Goal: Task Accomplishment & Management: Use online tool/utility

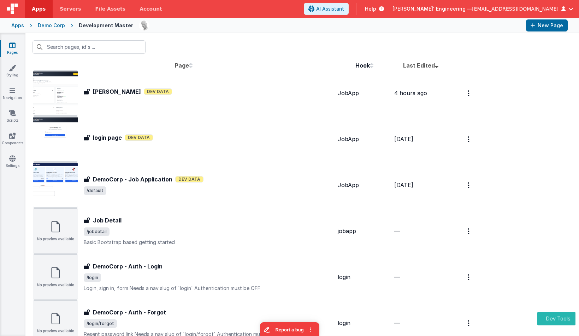
click at [16, 24] on div "Apps" at bounding box center [17, 25] width 13 height 7
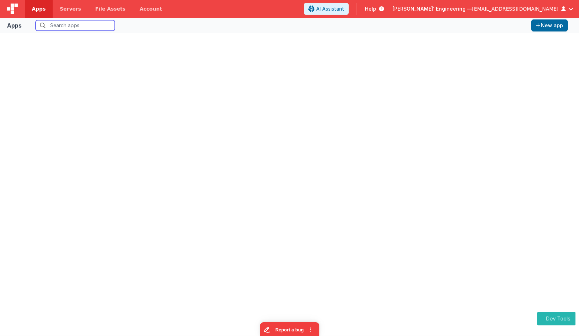
click at [74, 24] on input "text" at bounding box center [75, 25] width 79 height 11
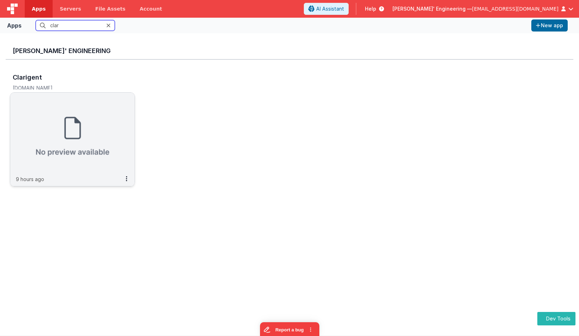
type input "clar"
click at [99, 135] on img at bounding box center [72, 132] width 124 height 79
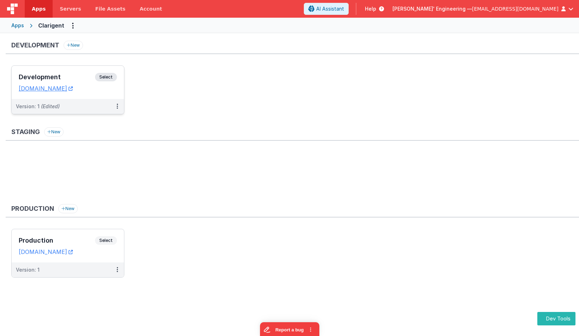
click at [104, 74] on span "Select" at bounding box center [106, 77] width 22 height 8
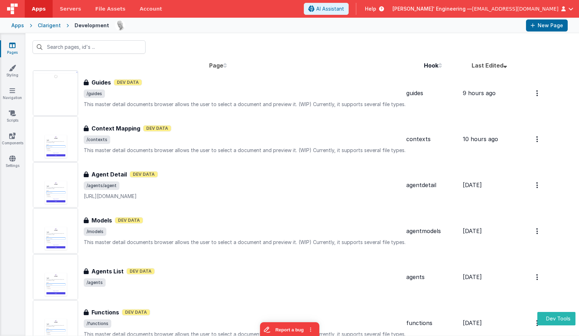
click at [123, 87] on div "Guides Guides Dev Data /guides This master detail documents browser allows the …" at bounding box center [245, 93] width 322 height 30
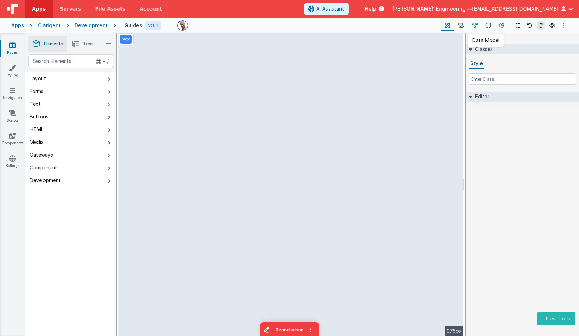
click at [477, 25] on icon at bounding box center [475, 25] width 6 height 7
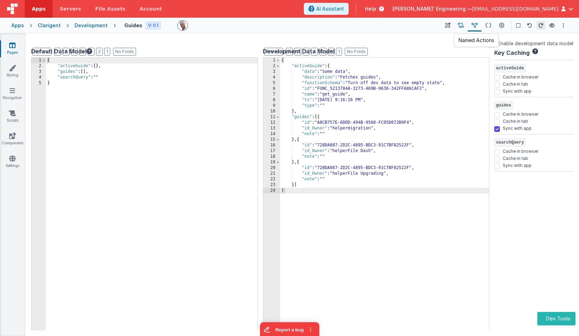
click at [461, 25] on icon at bounding box center [461, 25] width 6 height 7
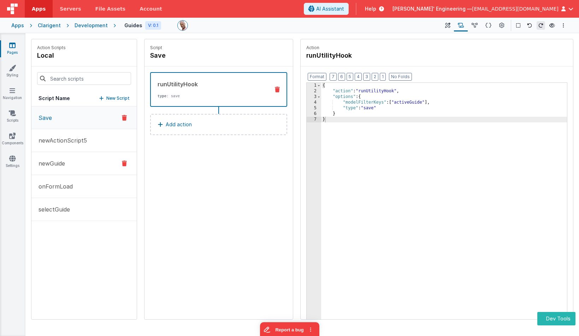
click at [101, 162] on button "newGuide" at bounding box center [83, 163] width 105 height 23
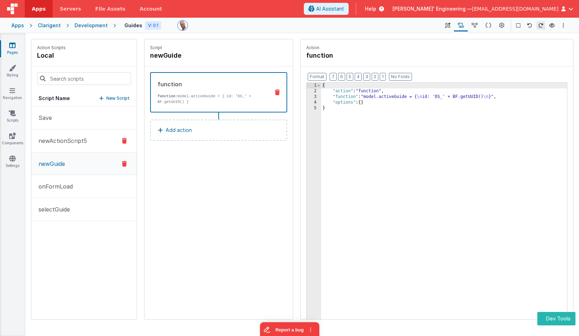
click at [101, 148] on button "newActionScript5" at bounding box center [83, 140] width 105 height 23
click at [212, 55] on icon at bounding box center [211, 55] width 5 height 7
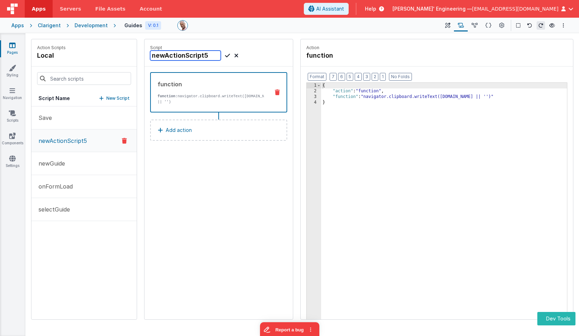
drag, startPoint x: 212, startPoint y: 55, endPoint x: 113, endPoint y: 60, distance: 98.7
click at [114, 60] on div "Action Scripts local Script Name New Script Save newActionScript5 newGuide onFo…" at bounding box center [302, 179] width 543 height 281
type input "copyToClipbaord"
click at [226, 55] on icon at bounding box center [227, 55] width 5 height 8
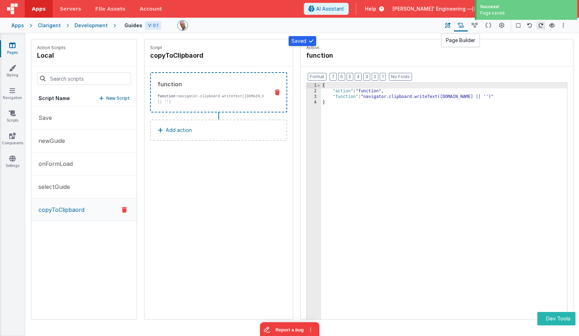
click at [450, 26] on icon at bounding box center [447, 25] width 5 height 7
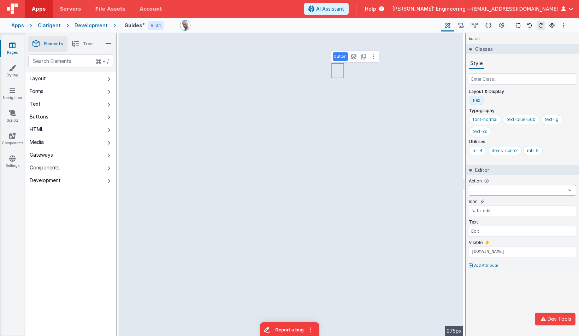
click at [489, 189] on select "Save newGuide onFormLoad selectGuide copyToClipbaord goToAccount goToDashBoard …" at bounding box center [522, 190] width 107 height 11
select select "copyToClipbaord"
type input "Copy prompt"
click at [485, 211] on input "fa fa-edit" at bounding box center [522, 210] width 107 height 11
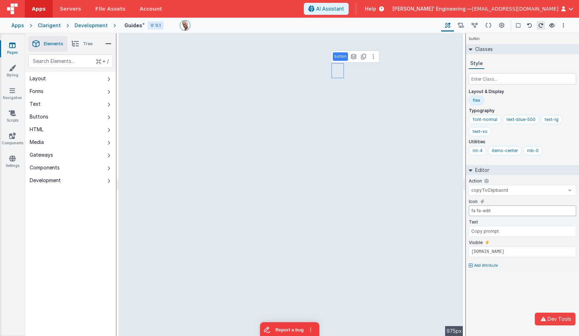
click at [485, 211] on input "fa fa-edit" at bounding box center [522, 210] width 107 height 11
type input "fa fa-copy"
select select
type input "fa fa-edit"
type input "Edit"
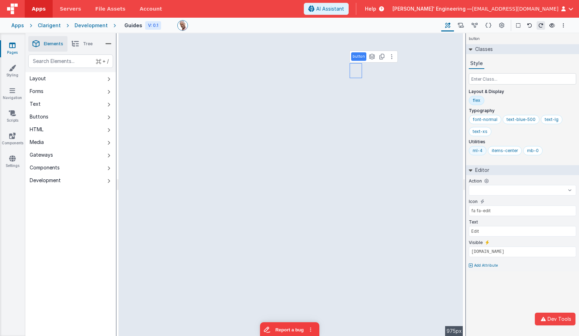
click at [475, 152] on div "ml-4" at bounding box center [478, 151] width 10 height 6
select select "copyToClipbaord"
type input "fa fa-copy"
click at [480, 148] on div "ml-4" at bounding box center [478, 151] width 10 height 6
type input "Copy"
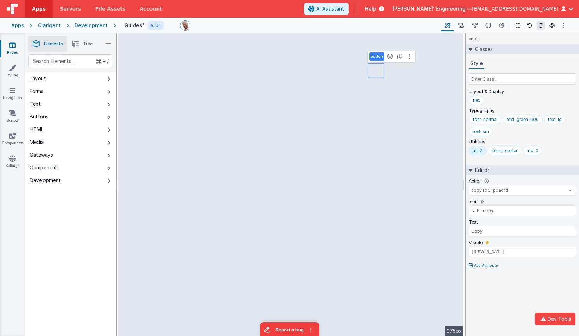
click at [478, 150] on div "ml-2" at bounding box center [478, 151] width 10 height 6
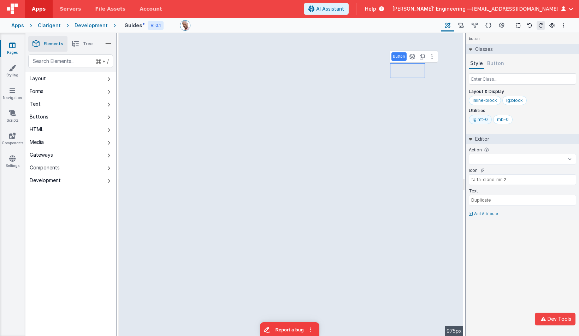
click at [480, 120] on div "lg:mt-0" at bounding box center [480, 120] width 15 height 6
select select "Save"
type input "Save"
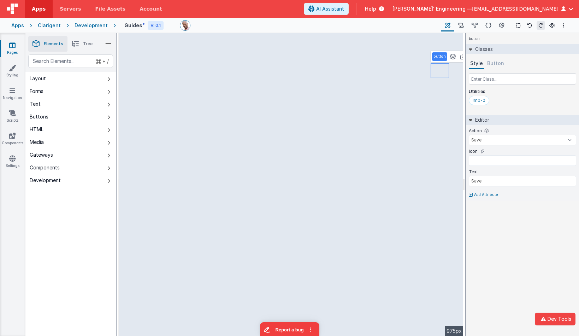
select select
type input "fa fa-clone mr-2"
type input "Duplicate"
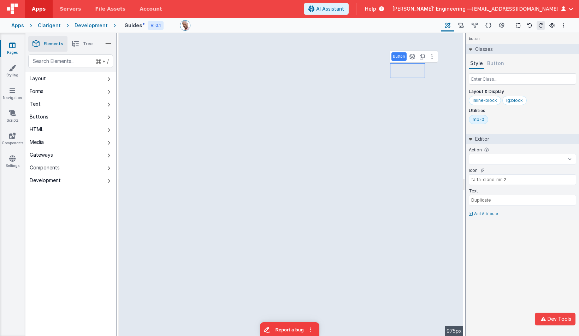
select select "copyToClipbaord"
click at [497, 63] on button "Button" at bounding box center [496, 63] width 20 height 11
select select "Save"
type input "Save"
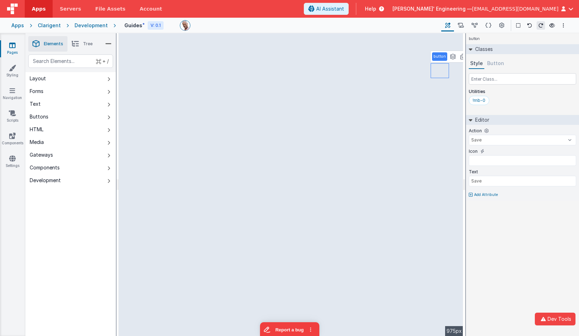
click at [493, 64] on button "Button" at bounding box center [496, 63] width 20 height 11
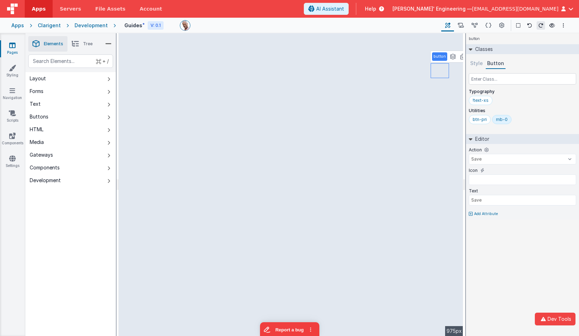
select select "copyToClipbaord"
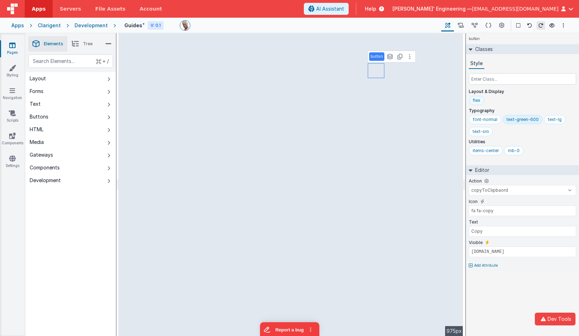
click at [478, 100] on div "flex" at bounding box center [477, 101] width 8 height 6
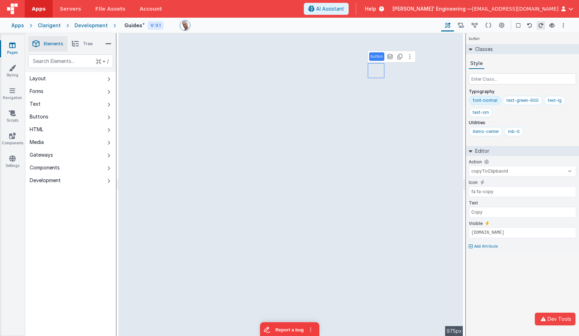
select select
type input "fa fa-edit"
type input "Edit"
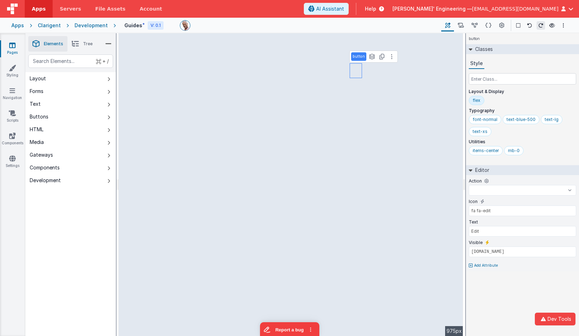
click at [479, 100] on div "flex" at bounding box center [477, 101] width 8 height 6
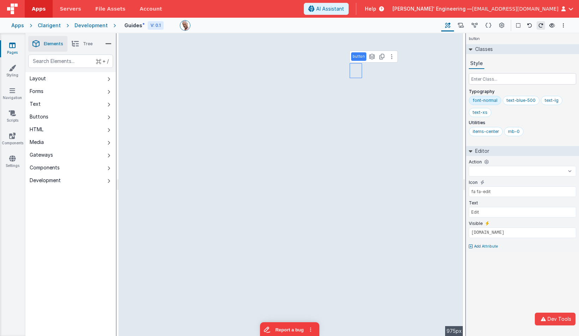
select select "copyToClipbaord"
type input "fa fa-copy"
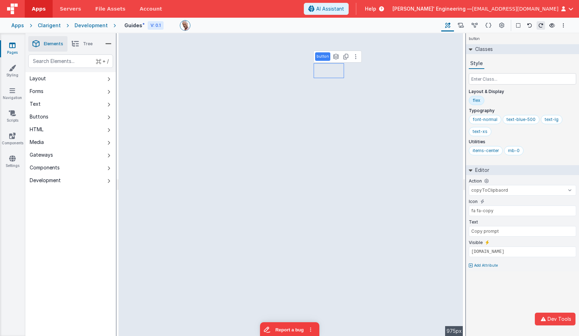
click at [473, 98] on div "flex" at bounding box center [477, 101] width 8 height 6
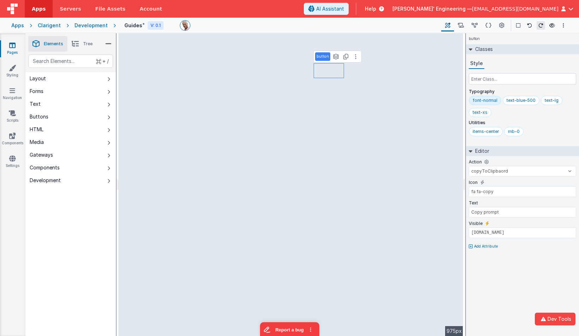
type input "Copy"
click at [556, 98] on div "text-lg" at bounding box center [555, 101] width 14 height 6
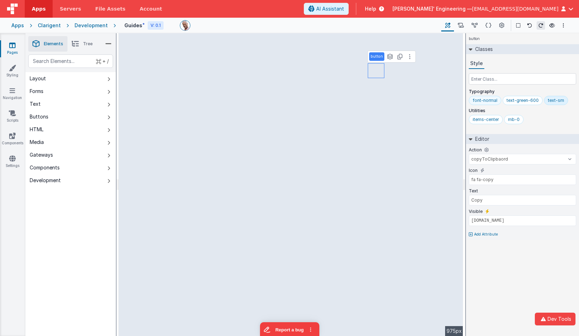
click at [485, 100] on div "font-normal" at bounding box center [485, 101] width 25 height 6
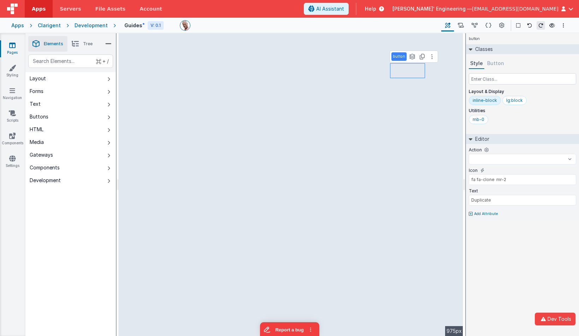
click at [487, 102] on div "inline-block" at bounding box center [485, 101] width 24 height 6
click at [486, 101] on div "lg:block" at bounding box center [481, 101] width 17 height 6
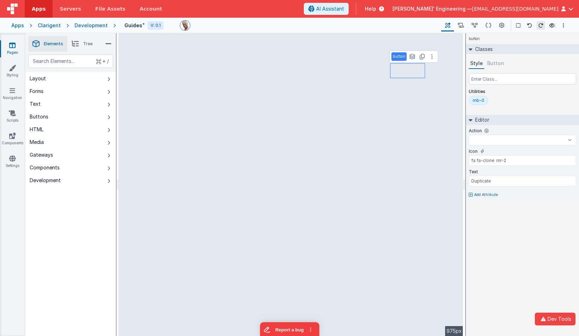
click at [496, 63] on button "Button" at bounding box center [496, 63] width 20 height 11
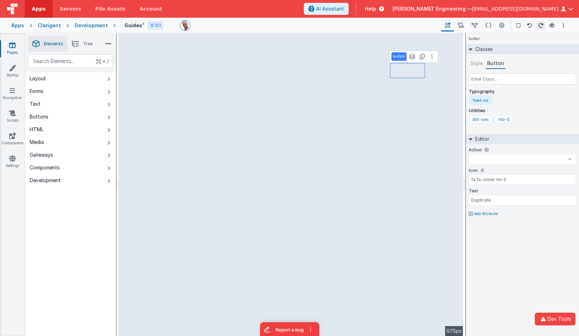
select select "copyToClipbaord"
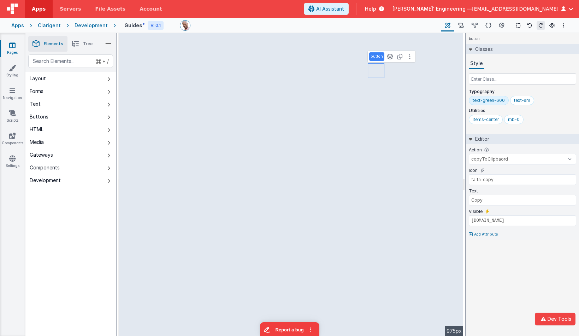
click at [503, 101] on div "text-green-600" at bounding box center [489, 101] width 32 height 6
click at [522, 101] on div "text-sm" at bounding box center [522, 101] width 16 height 6
click at [531, 24] on icon at bounding box center [529, 25] width 5 height 5
click at [487, 121] on div "items-center" at bounding box center [486, 120] width 26 height 6
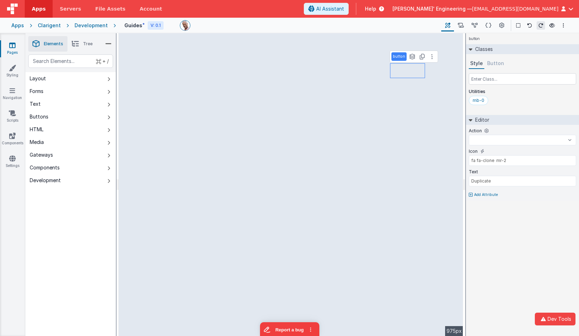
select select "copyToClipbaord"
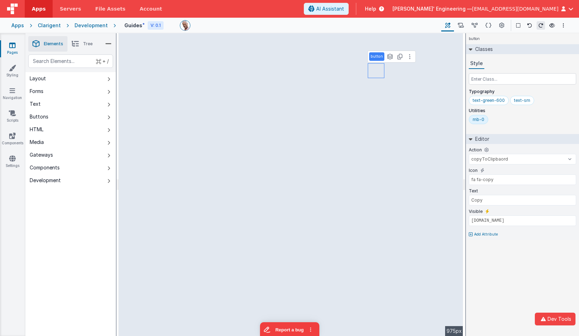
select select
type input "fa fa-edit"
type input "Edit"
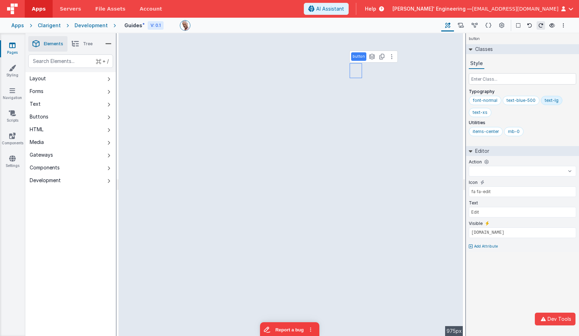
select select "copyToClipbaord"
type input "fa fa-copy"
type input "Copy"
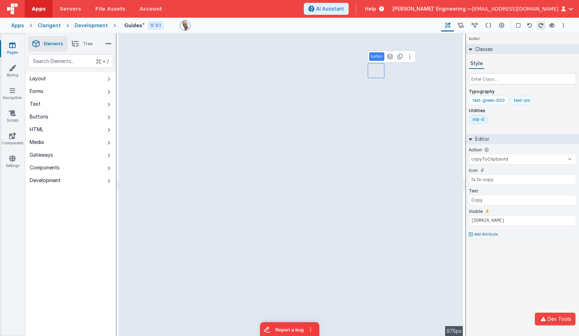
click at [523, 98] on div "text-sm" at bounding box center [522, 101] width 16 height 6
type input "text-xs"
select select
type input "fa fa-edit"
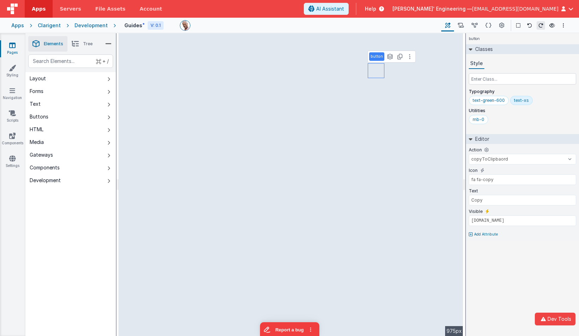
type input "Edit"
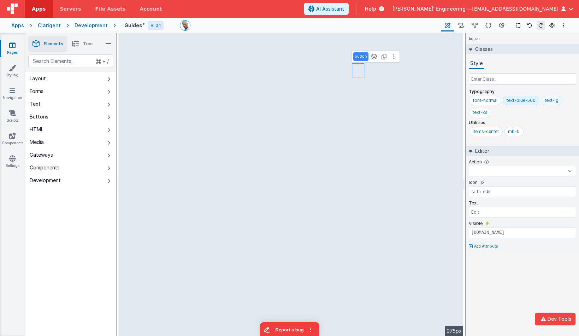
click at [555, 101] on div "text-lg" at bounding box center [552, 101] width 14 height 6
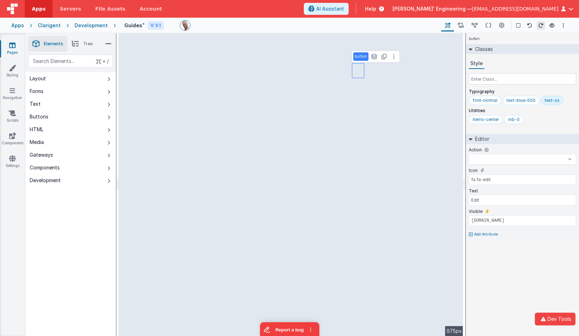
select select "copyToClipbaord"
type input "fa fa-copy"
type input "Copy"
select select
type input "fa fa-edit"
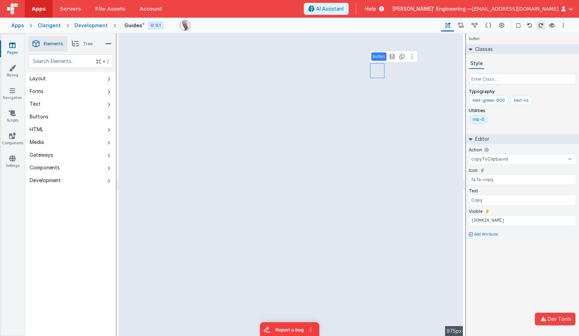
type input "Edit"
select select "copyToClipbaord"
type input "fa fa-copy"
type input "Copy"
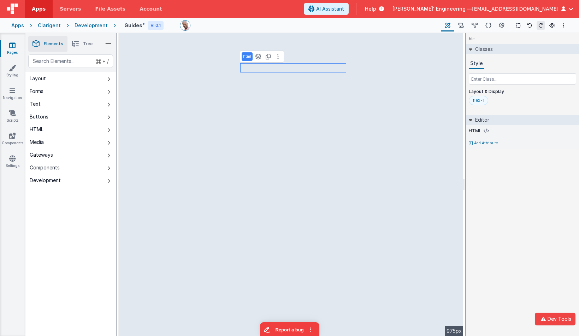
click at [483, 99] on div "flex-1" at bounding box center [479, 101] width 12 height 6
click at [487, 99] on input "flex-1" at bounding box center [487, 101] width 28 height 8
type input "flex-1d"
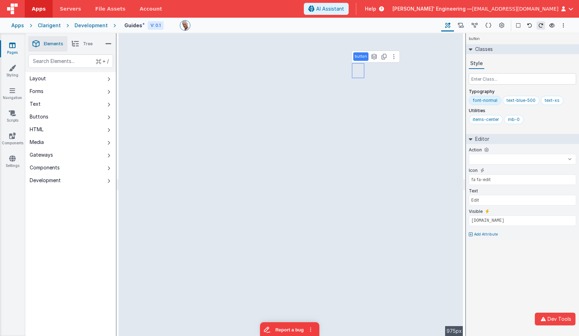
select select "copyToClipbaord"
type input "fa fa-copy"
type input "Copy"
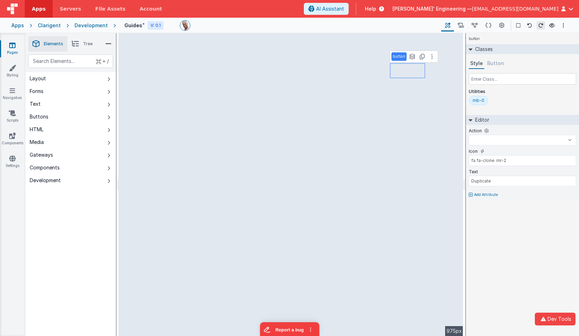
select select "Save"
type input "Save"
select select
type input "fa fa-clone mr-2"
type input "Duplicate"
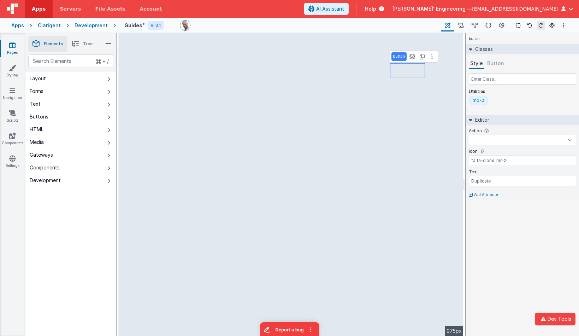
select select "copyToClipbaord"
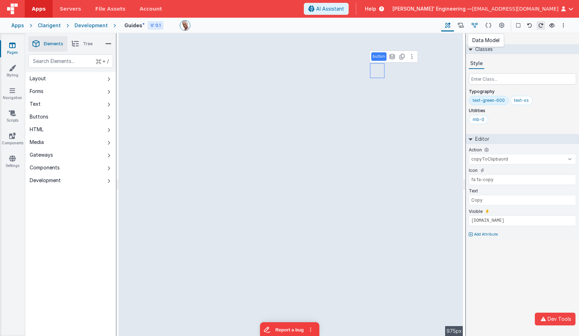
click at [477, 26] on icon at bounding box center [475, 25] width 6 height 7
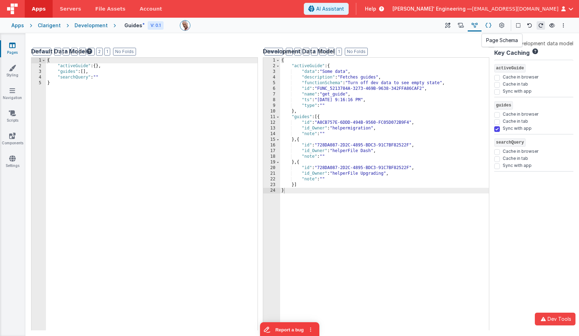
click at [495, 23] on button at bounding box center [489, 25] width 14 height 12
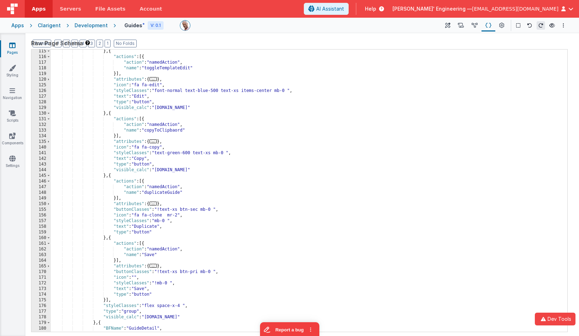
scroll to position [425, 0]
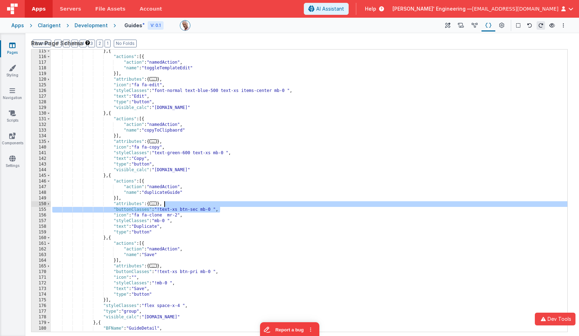
drag, startPoint x: 228, startPoint y: 208, endPoint x: 227, endPoint y: 204, distance: 4.0
click at [227, 204] on div "} , { "actions" : [{ "action" : "namedAction" , "name" : "toggleTemplateEdit" }…" at bounding box center [309, 194] width 517 height 293
click at [191, 146] on div "} , { "actions" : [{ "action" : "namedAction" , "name" : "toggleTemplateEdit" }…" at bounding box center [309, 194] width 517 height 293
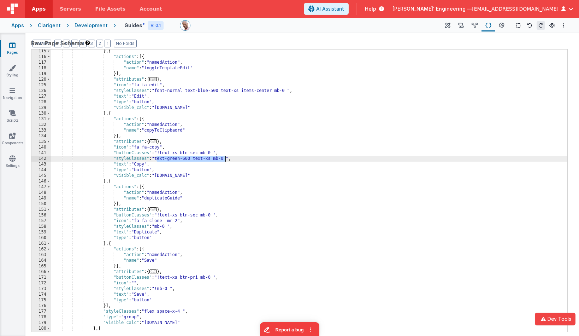
drag, startPoint x: 157, startPoint y: 159, endPoint x: 226, endPoint y: 158, distance: 68.9
click at [226, 158] on div "} , { "actions" : [{ "action" : "namedAction" , "name" : "toggleTemplateEdit" }…" at bounding box center [309, 194] width 517 height 293
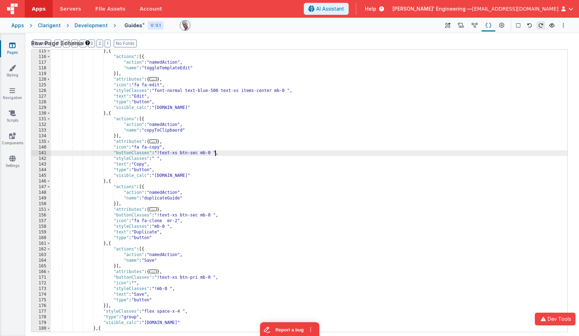
click at [214, 153] on div "} , { "actions" : [{ "action" : "namedAction" , "name" : "toggleTemplateEdit" }…" at bounding box center [309, 194] width 517 height 293
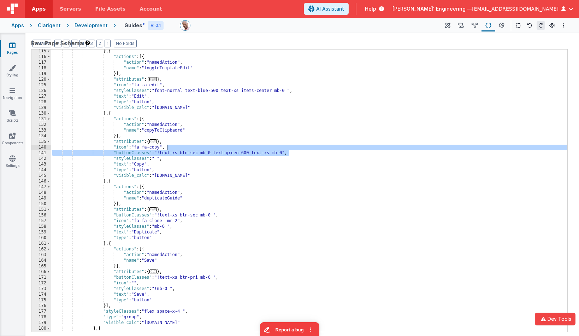
drag, startPoint x: 296, startPoint y: 153, endPoint x: 295, endPoint y: 148, distance: 4.3
click at [295, 148] on div "} , { "actions" : [{ "action" : "namedAction" , "name" : "toggleTemplateEdit" }…" at bounding box center [309, 194] width 517 height 293
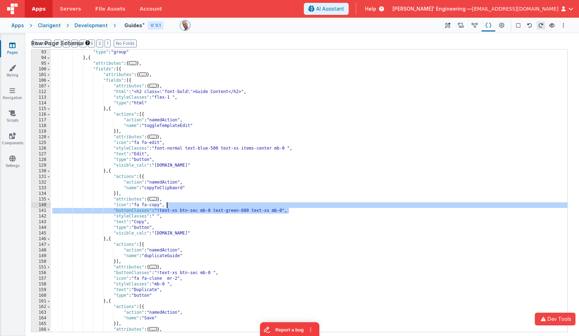
scroll to position [361, 0]
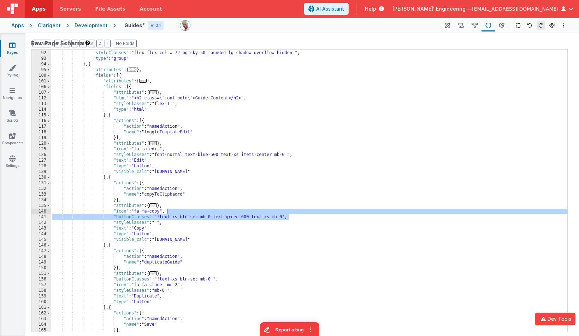
click at [183, 148] on div "}] , "styleClasses" : "flex flex-col w-72 bg-sky-50 rounded-lg shadow overflow-…" at bounding box center [309, 191] width 517 height 293
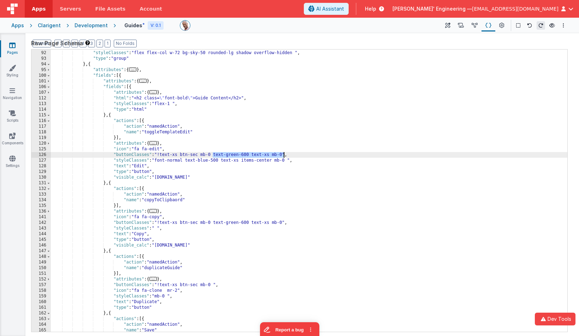
drag, startPoint x: 212, startPoint y: 154, endPoint x: 283, endPoint y: 154, distance: 70.7
click at [283, 154] on div "}] , "styleClasses" : "flex flex-col w-72 bg-sky-50 rounded-lg shadow overflow-…" at bounding box center [309, 191] width 517 height 293
drag, startPoint x: 256, startPoint y: 154, endPoint x: 226, endPoint y: 154, distance: 29.7
click at [256, 154] on div "}] , "styleClasses" : "flex flex-col w-72 bg-sky-50 rounded-lg shadow overflow-…" at bounding box center [309, 191] width 517 height 293
drag, startPoint x: 210, startPoint y: 154, endPoint x: 201, endPoint y: 155, distance: 9.2
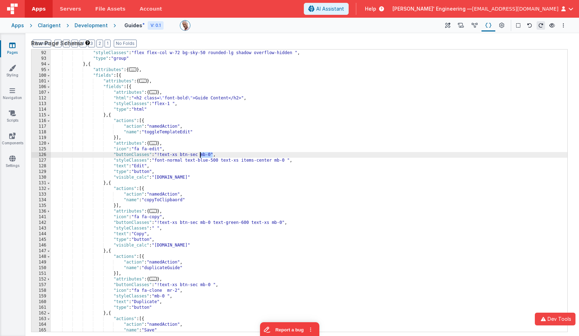
click at [201, 155] on div "}] , "styleClasses" : "flex flex-col w-72 bg-sky-50 rounded-lg shadow overflow-…" at bounding box center [309, 191] width 517 height 293
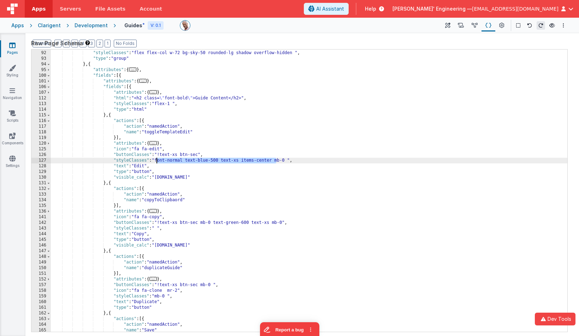
drag, startPoint x: 261, startPoint y: 160, endPoint x: 158, endPoint y: 160, distance: 102.9
click at [158, 160] on div "}] , "styleClasses" : "flex flex-col w-72 bg-sky-50 rounded-lg shadow overflow-…" at bounding box center [309, 191] width 517 height 293
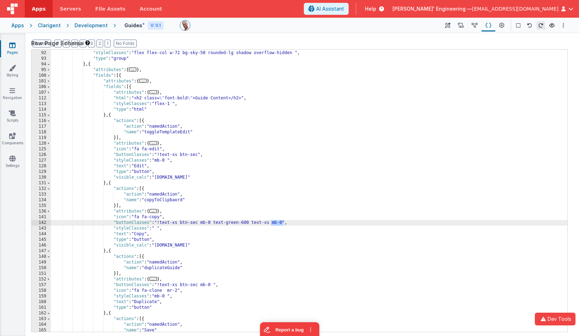
drag, startPoint x: 284, startPoint y: 224, endPoint x: 271, endPoint y: 224, distance: 12.7
click at [271, 224] on div "}] , "styleClasses" : "flex flex-col w-72 bg-sky-50 rounded-lg shadow overflow-…" at bounding box center [309, 191] width 517 height 293
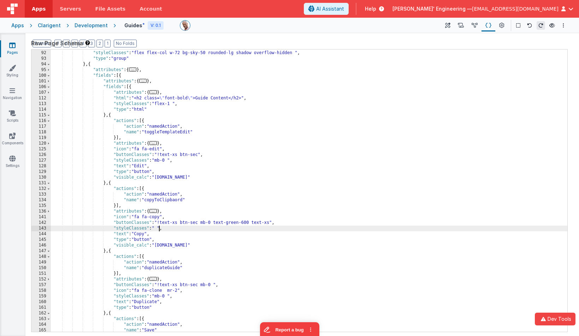
click at [159, 228] on div "}] , "styleClasses" : "flex flex-col w-72 bg-sky-50 rounded-lg shadow overflow-…" at bounding box center [309, 191] width 517 height 293
drag, startPoint x: 446, startPoint y: 25, endPoint x: 424, endPoint y: 51, distance: 34.2
click at [446, 25] on icon at bounding box center [447, 25] width 5 height 7
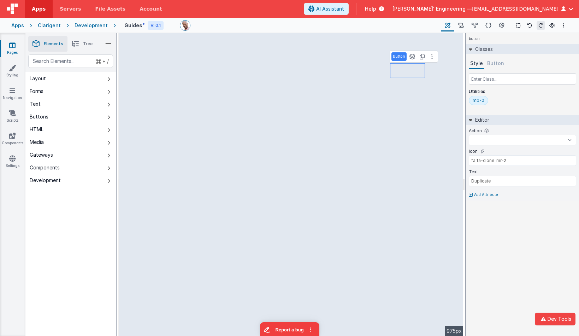
select select "copyToClipbaord"
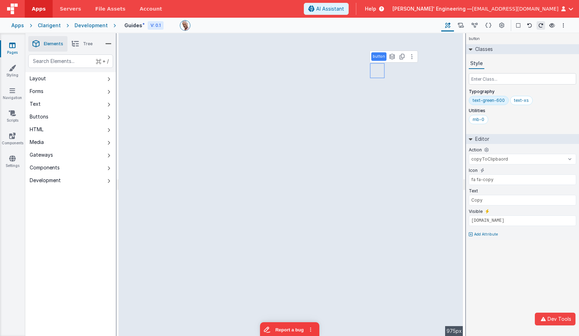
click at [488, 101] on div "text-green-600" at bounding box center [489, 101] width 32 height 6
click at [484, 100] on div "text-xs" at bounding box center [480, 101] width 15 height 6
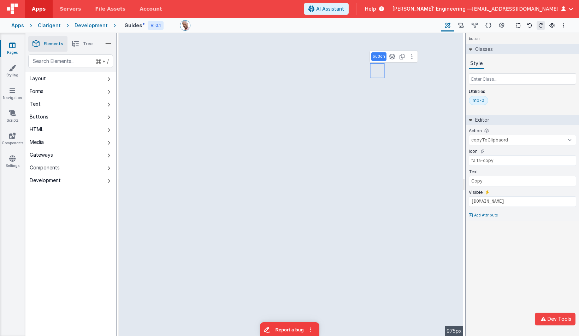
select select
type input "fa fa-edit"
select select "copyToClipbaord"
type input "fa fa-copy"
select select
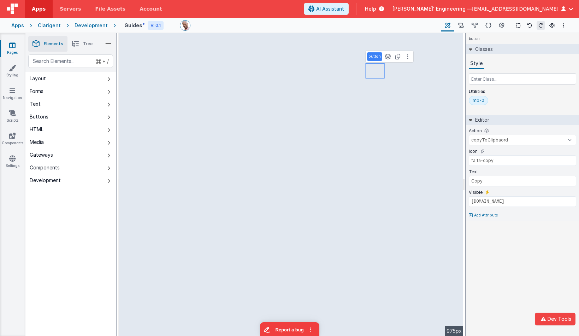
type input "fa fa-edit"
select select
type input "Duplicate"
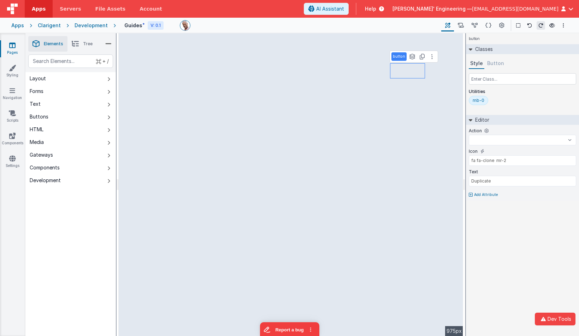
click at [498, 64] on button "Button" at bounding box center [496, 63] width 20 height 11
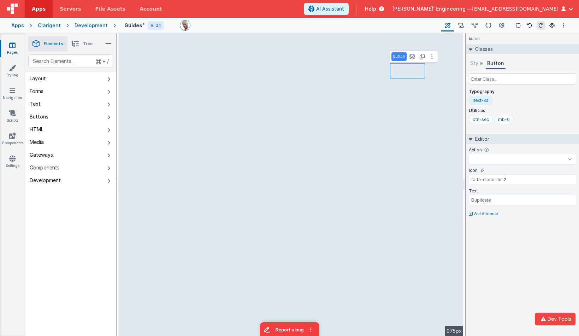
select select "copyToClipbaord"
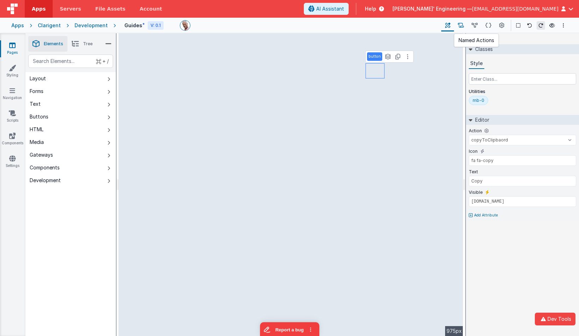
click at [464, 28] on icon at bounding box center [461, 25] width 6 height 7
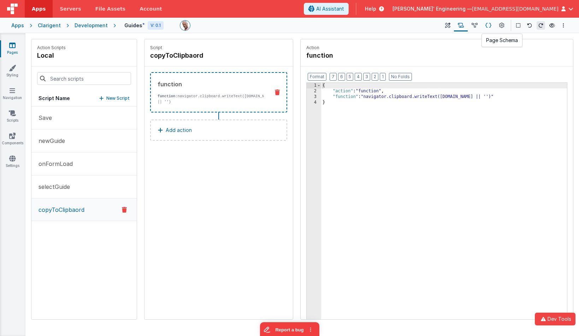
drag, startPoint x: 476, startPoint y: 26, endPoint x: 489, endPoint y: 25, distance: 12.7
click at [476, 26] on icon at bounding box center [475, 25] width 6 height 7
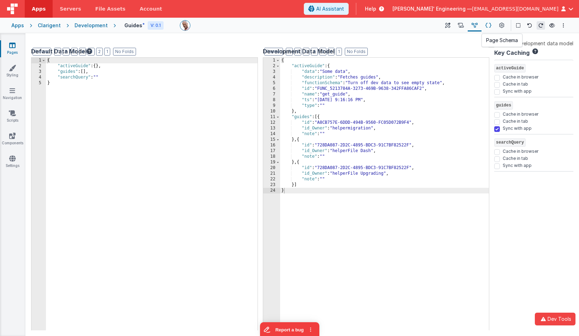
click at [489, 25] on icon at bounding box center [489, 25] width 6 height 7
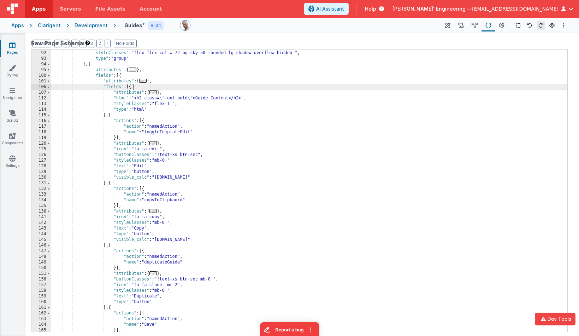
click at [301, 86] on div "}] , "styleClasses" : "flex flex-col w-72 bg-sky-50 rounded-lg shadow overflow-…" at bounding box center [309, 191] width 517 height 293
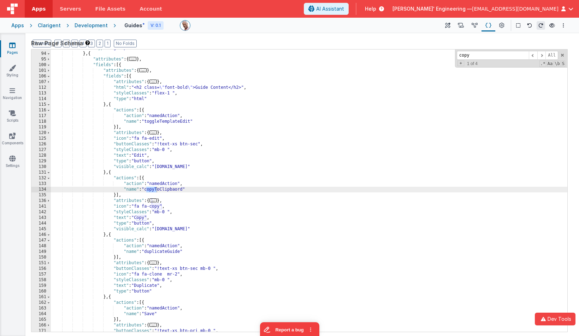
scroll to position [373, 0]
type input "copy"
click at [541, 58] on span at bounding box center [542, 55] width 8 height 9
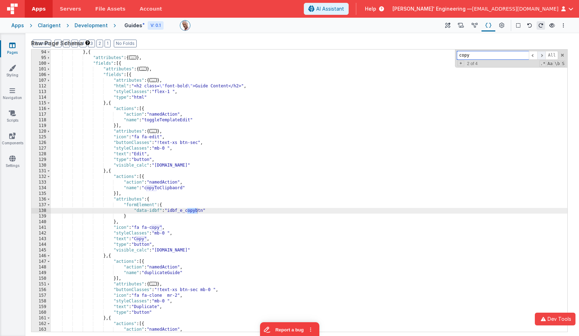
click at [541, 58] on span at bounding box center [542, 55] width 8 height 9
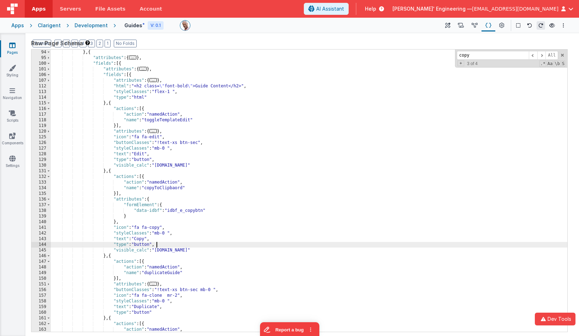
click at [171, 244] on div "} , { "attributes" : { ... } , "fields" : [{ "attributes" : { ... } , "fields" …" at bounding box center [309, 195] width 517 height 293
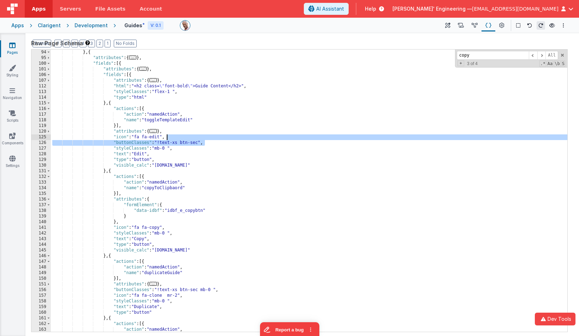
click at [239, 138] on div "} , { "attributes" : { ... } , "fields" : [{ "attributes" : { ... } , "fields" …" at bounding box center [309, 195] width 517 height 293
click at [184, 236] on div "} , { "attributes" : { ... } , "fields" : [{ "attributes" : { ... } , "fields" …" at bounding box center [309, 195] width 517 height 293
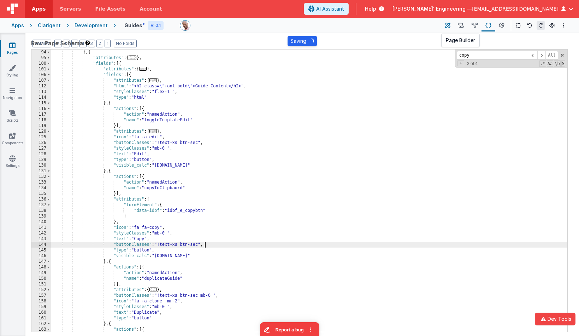
click at [450, 23] on icon at bounding box center [447, 25] width 5 height 7
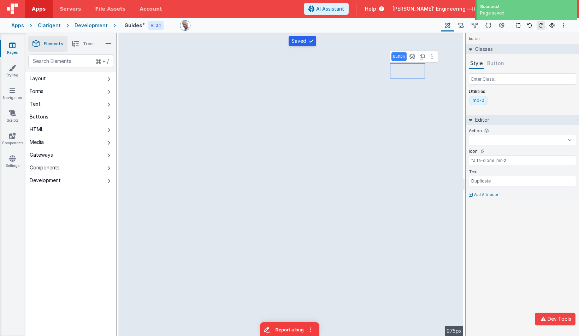
select select "copyToClipbaord"
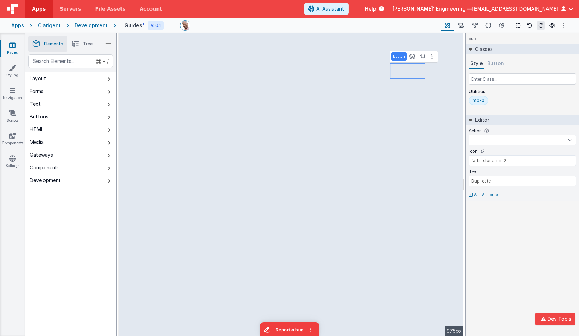
select select "copyToClipbaord"
select select
click at [494, 27] on button at bounding box center [489, 25] width 14 height 12
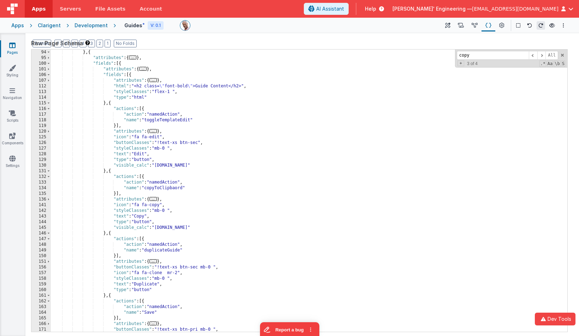
click at [144, 215] on div "} , { "attributes" : { ... } , "fields" : [{ "attributes" : { ... } , "fields" …" at bounding box center [309, 195] width 517 height 293
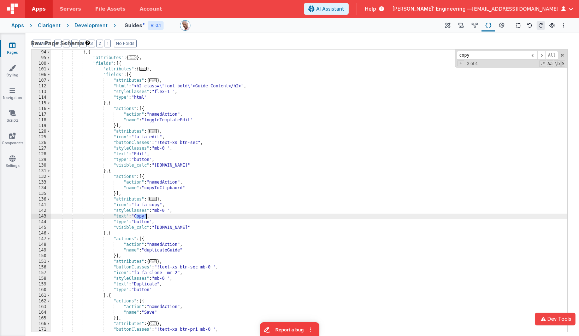
click at [144, 215] on div "} , { "attributes" : { ... } , "fields" : [{ "attributes" : { ... } , "fields" …" at bounding box center [309, 195] width 517 height 293
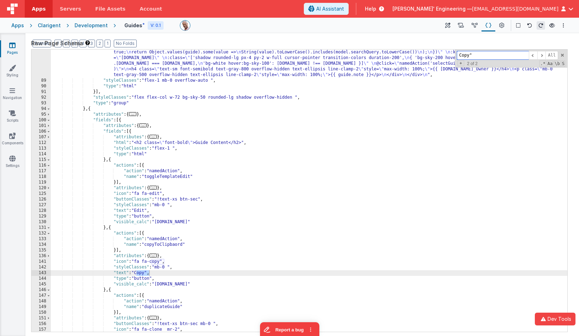
scroll to position [317, 0]
type input ""Copy""
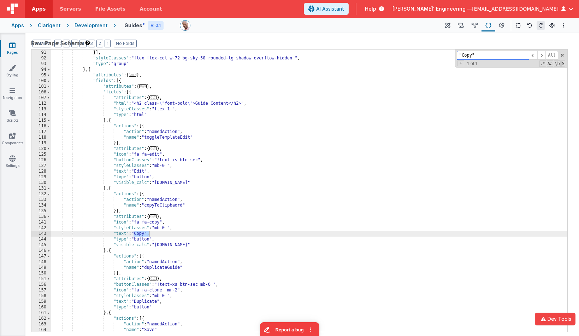
scroll to position [357, 0]
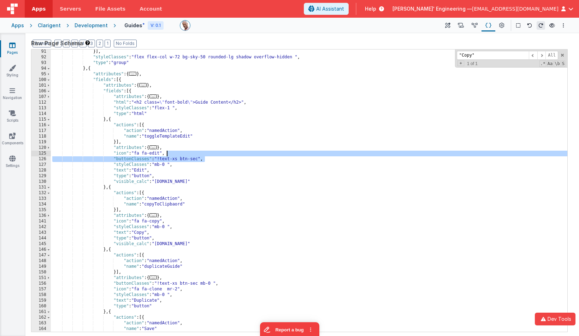
drag, startPoint x: 218, startPoint y: 159, endPoint x: 219, endPoint y: 154, distance: 5.0
click at [219, 154] on div "}] , "styleClasses" : "flex flex-col w-72 bg-sky-50 rounded-lg shadow overflow-…" at bounding box center [309, 195] width 517 height 293
click at [187, 226] on div "}] , "styleClasses" : "flex flex-col w-72 bg-sky-50 rounded-lg shadow overflow-…" at bounding box center [309, 195] width 517 height 293
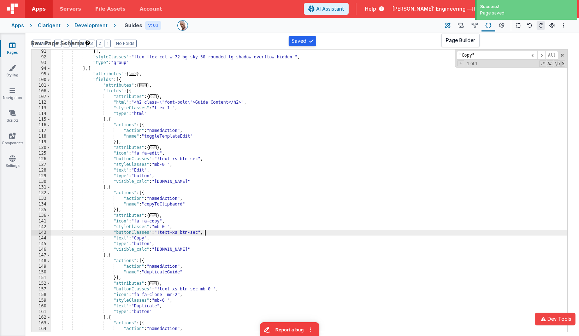
click at [447, 24] on icon at bounding box center [447, 25] width 5 height 7
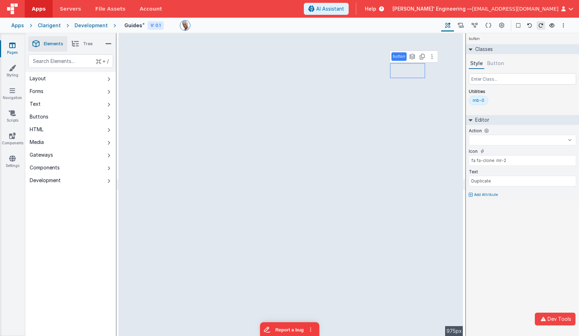
select select "copyToClipbaord"
type input "Copy"
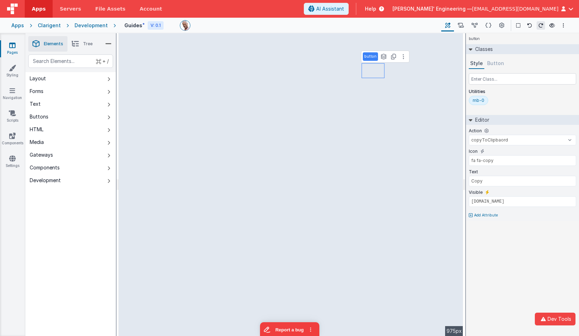
select select
type input "fa fa-edit"
type input "Edit"
click at [494, 143] on select "Save newGuide onFormLoad selectGuide copyToClipbaord goToAccount goToDashBoard …" at bounding box center [522, 140] width 107 height 11
select select
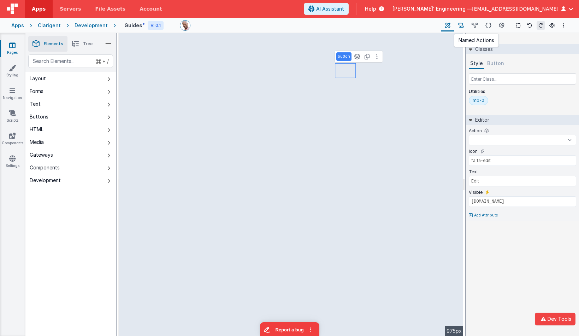
click at [463, 25] on icon at bounding box center [461, 25] width 6 height 7
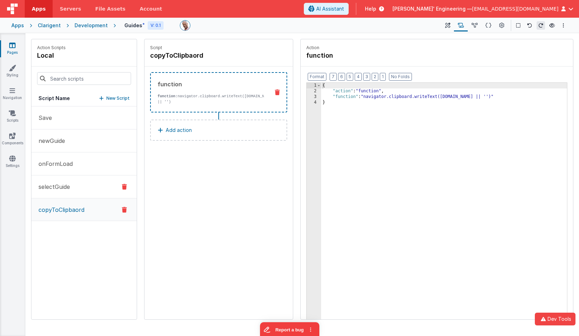
drag, startPoint x: 83, startPoint y: 212, endPoint x: 103, endPoint y: 195, distance: 26.3
click at [83, 212] on p "copyToClipbaord" at bounding box center [59, 209] width 50 height 8
click at [215, 140] on button "Add action" at bounding box center [218, 129] width 137 height 21
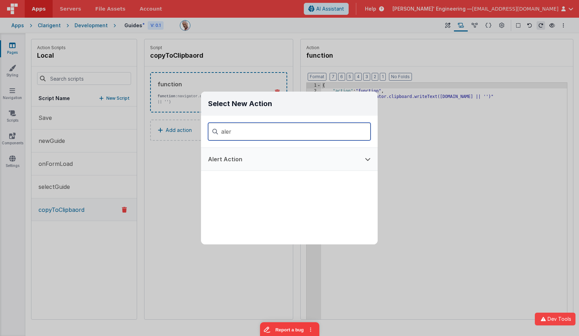
type input "aler"
click at [249, 166] on button "Alert Action" at bounding box center [279, 159] width 157 height 23
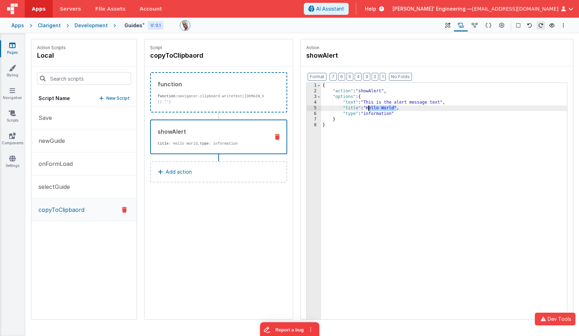
drag, startPoint x: 397, startPoint y: 107, endPoint x: 391, endPoint y: 106, distance: 5.6
click at [369, 108] on div "{ "action" : "showAlert" , "options" : { "text" : "This is the alert message te…" at bounding box center [444, 218] width 246 height 271
drag, startPoint x: 443, startPoint y: 103, endPoint x: 366, endPoint y: 101, distance: 76.4
click at [366, 101] on div "{ "action" : "showAlert" , "options" : { "text" : "This is the alert message te…" at bounding box center [444, 218] width 246 height 271
click at [452, 26] on button at bounding box center [448, 25] width 13 height 12
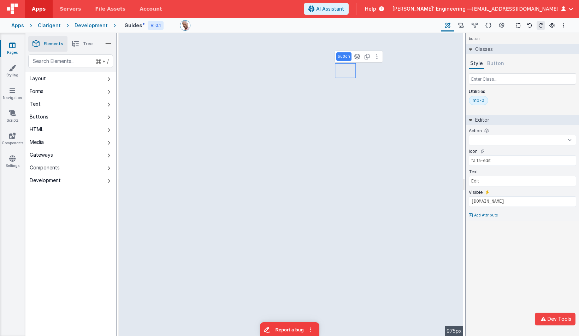
select select
type input "Duplicate"
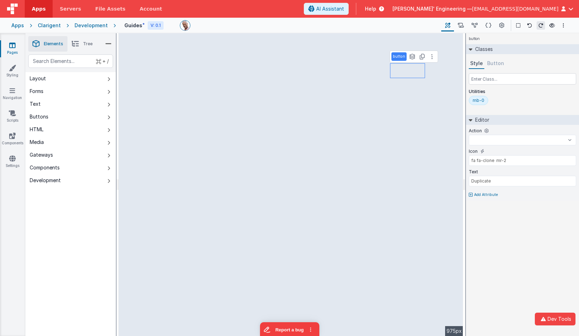
click at [496, 66] on button "Button" at bounding box center [496, 63] width 20 height 11
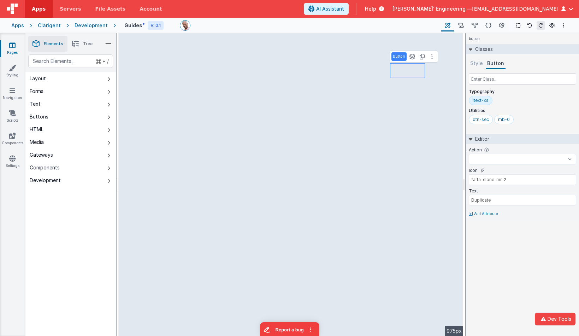
click at [482, 68] on button "Style" at bounding box center [477, 63] width 16 height 11
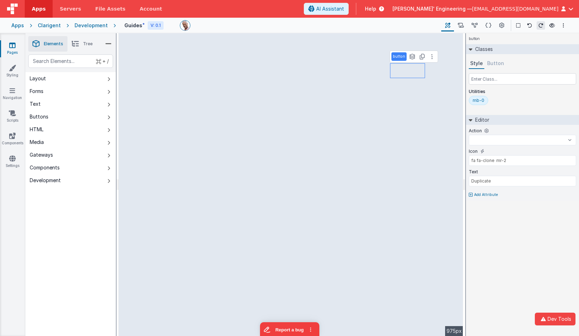
click at [492, 66] on button "Button" at bounding box center [496, 63] width 20 height 11
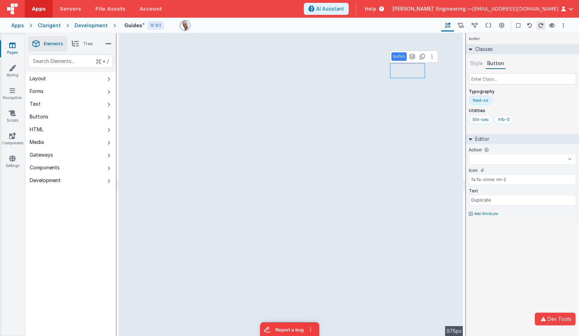
select select "copyToClipbaord"
type input "Copy"
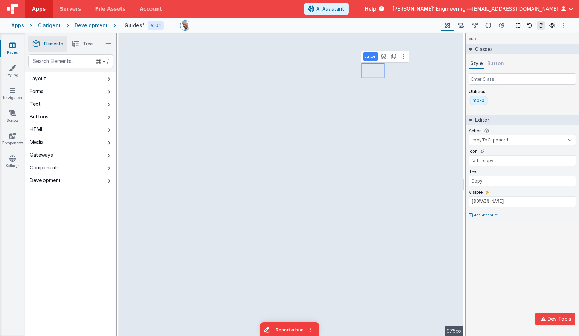
click at [498, 64] on button "Button" at bounding box center [496, 63] width 20 height 11
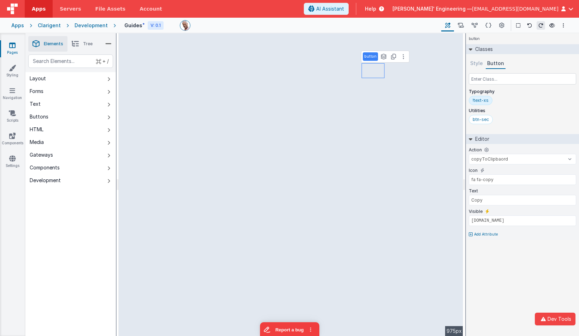
select select
type input "Duplicate"
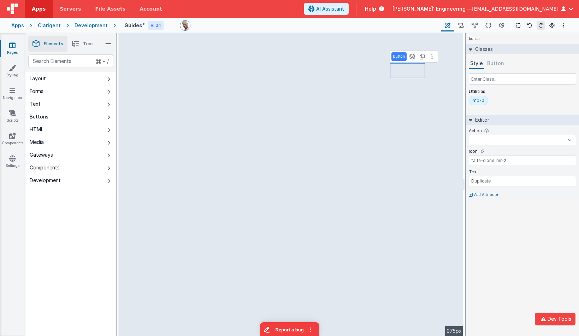
click at [498, 60] on button "Button" at bounding box center [496, 63] width 20 height 11
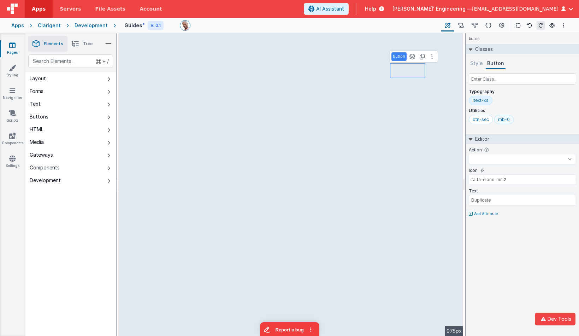
click at [506, 118] on div "mb-0" at bounding box center [504, 120] width 12 height 6
select select "Save"
type input "Save"
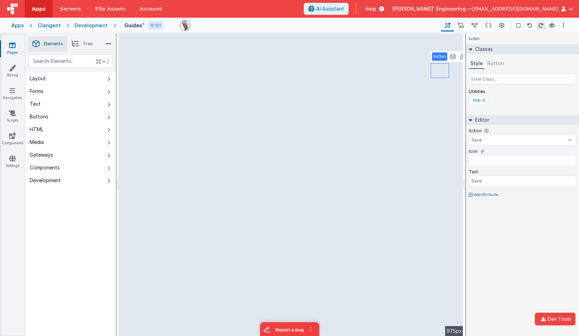
click at [497, 65] on button "Button" at bounding box center [496, 63] width 20 height 11
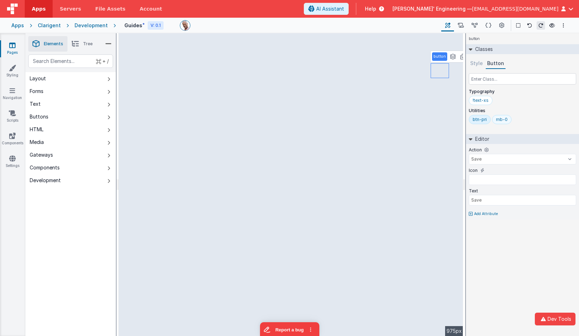
click at [503, 122] on div "mb-0" at bounding box center [501, 119] width 19 height 9
select select
type input "fa fa-clone mr-2"
type input "Duplicate"
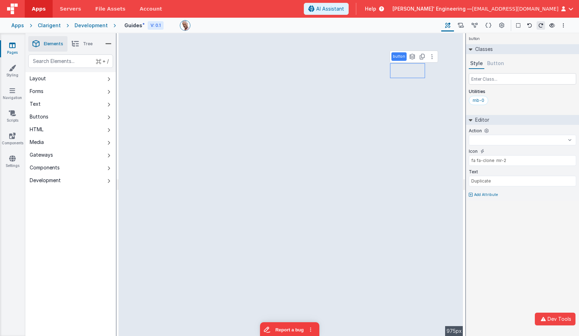
click at [492, 62] on button "Button" at bounding box center [496, 63] width 20 height 11
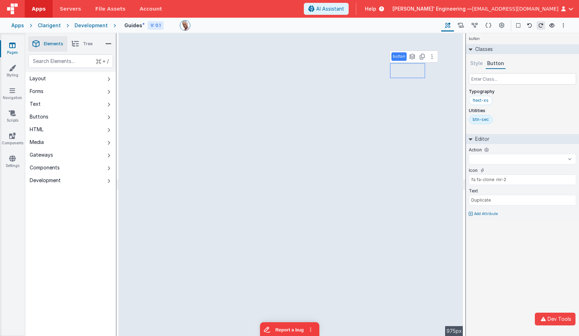
select select "copyToClipbaord"
type input "Copy"
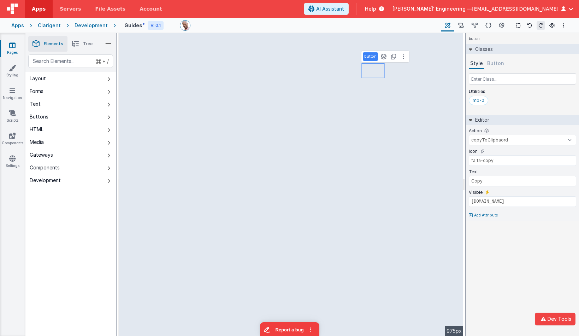
click at [503, 63] on button "Button" at bounding box center [496, 63] width 20 height 11
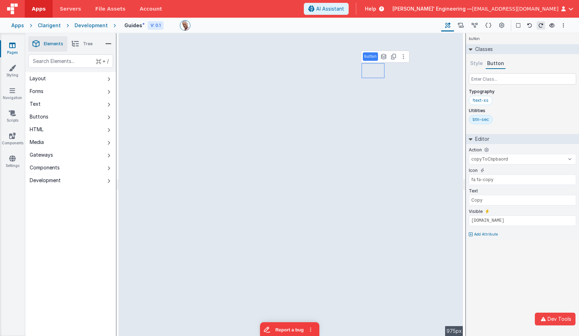
select select
type input "Duplicate"
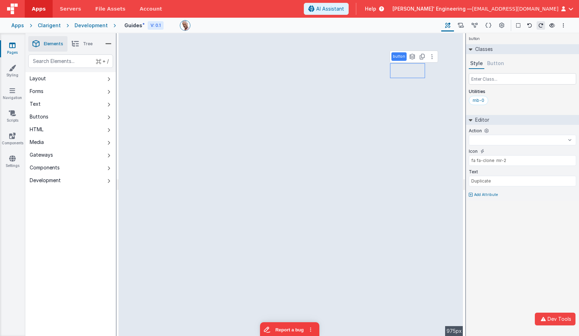
click at [501, 63] on button "Button" at bounding box center [496, 63] width 20 height 11
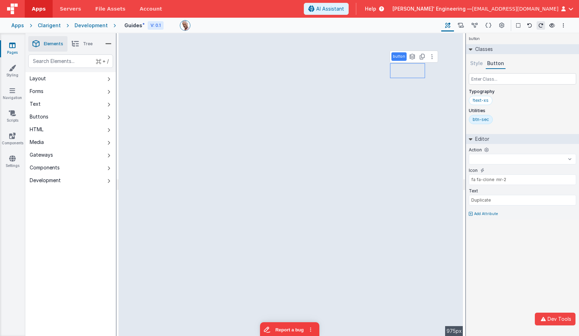
select select "copyToClipbaord"
type input "Copy"
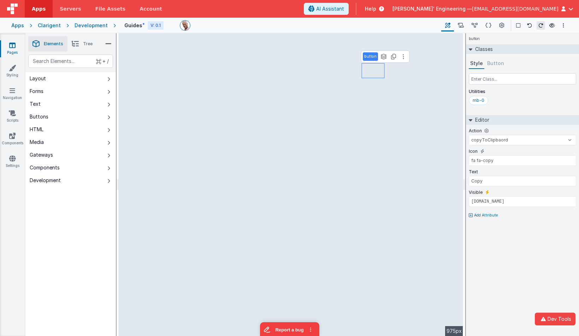
click at [495, 65] on button "Button" at bounding box center [496, 63] width 20 height 11
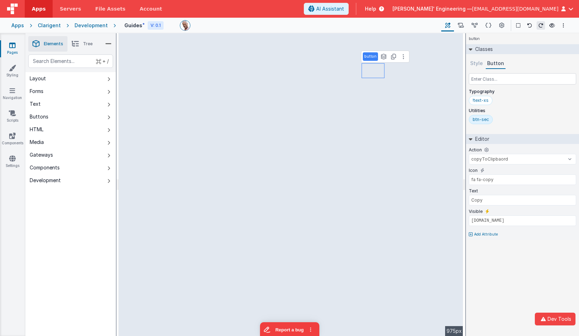
click at [560, 287] on div "button Classes Style Button Typography !text-xs Utilities btn-sec Editor Action…" at bounding box center [522, 184] width 113 height 303
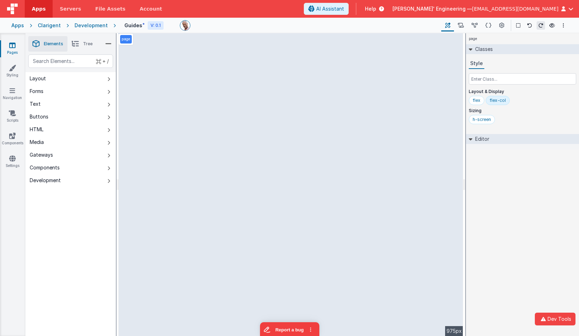
select select "copyToClipbaord"
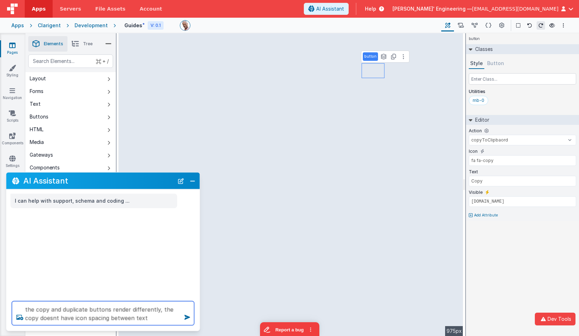
type textarea "the copy and duplicate buttons render differently, the copy doesnt have icon sp…"
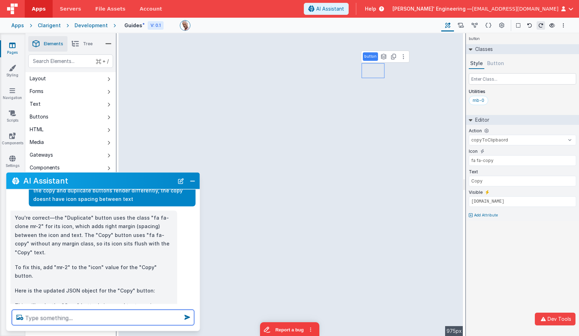
scroll to position [40, 0]
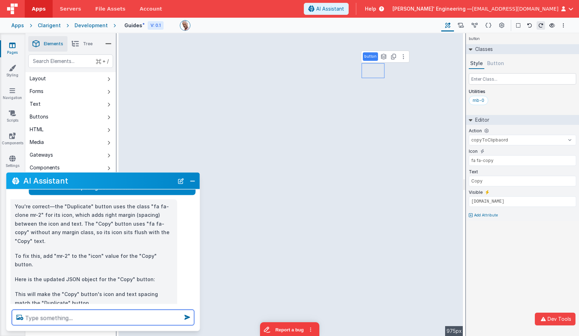
click at [70, 318] on textarea at bounding box center [103, 318] width 182 height 16
type textarea "do same with edit"
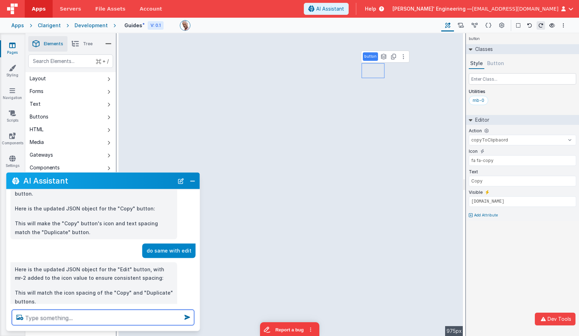
scroll to position [112, 0]
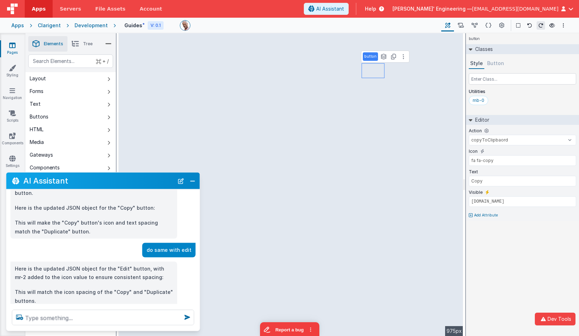
click at [528, 247] on div "button Classes Style Button Utilities mb-0 Editor Action Save newGuide onFormLo…" at bounding box center [522, 184] width 113 height 303
